Goal: Use online tool/utility

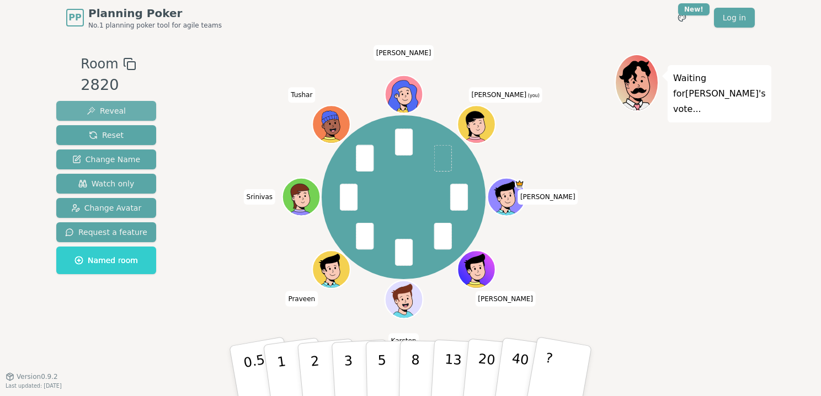
click at [106, 108] on span "Reveal" at bounding box center [106, 110] width 39 height 11
